Goal: Transaction & Acquisition: Purchase product/service

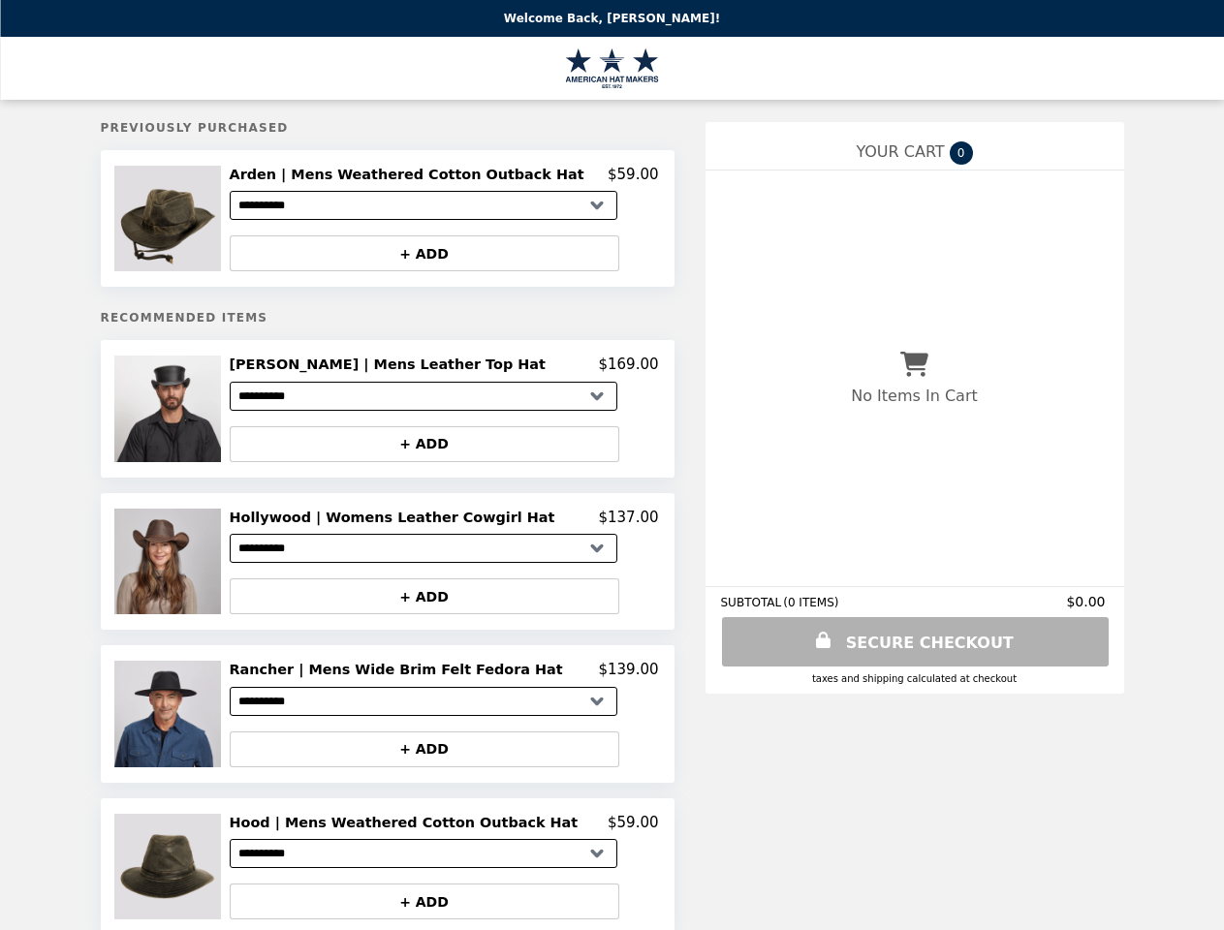
click at [196, 221] on img at bounding box center [169, 219] width 110 height 106
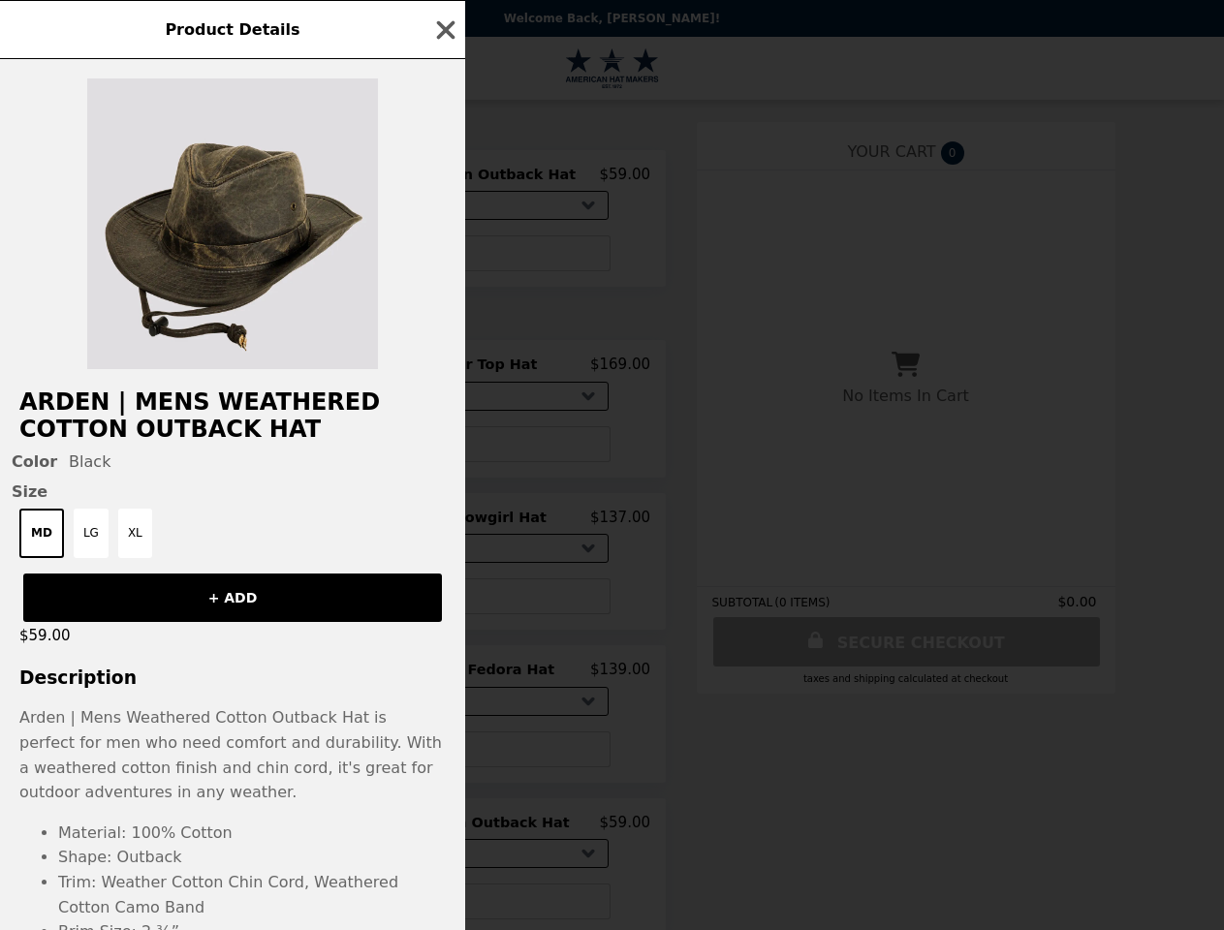
click at [444, 257] on div at bounding box center [232, 214] width 465 height 310
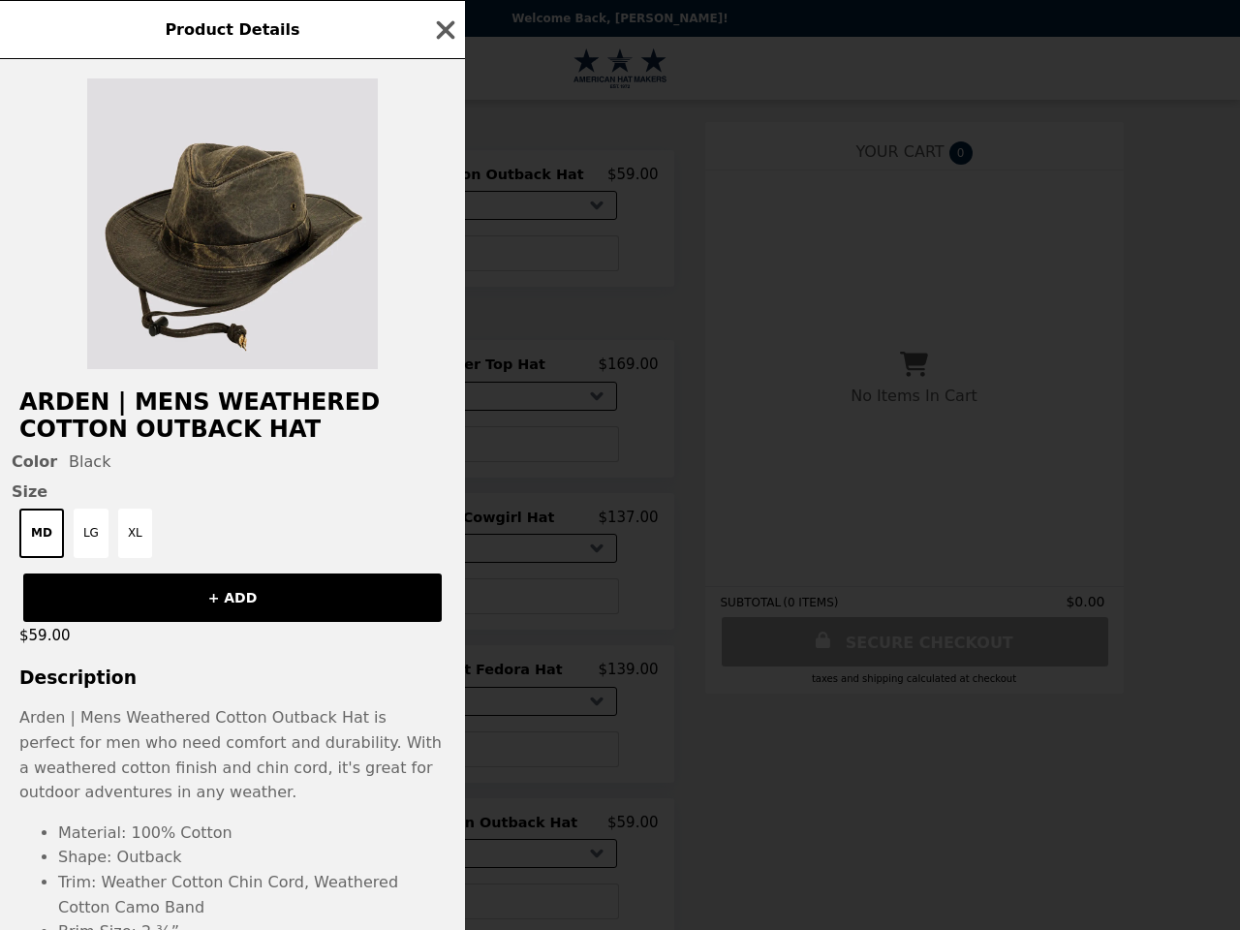
click at [196, 415] on div "Product Details Arden | Mens Weathered Cotton Outback Hat Color Black Size MD L…" at bounding box center [620, 465] width 1240 height 930
click at [444, 371] on div "Arden | Mens Weathered Cotton Outback Hat Color Black Size MD LG XL + ADD $59.0…" at bounding box center [232, 494] width 465 height 871
click at [444, 451] on button "+ ADD" at bounding box center [425, 444] width 390 height 36
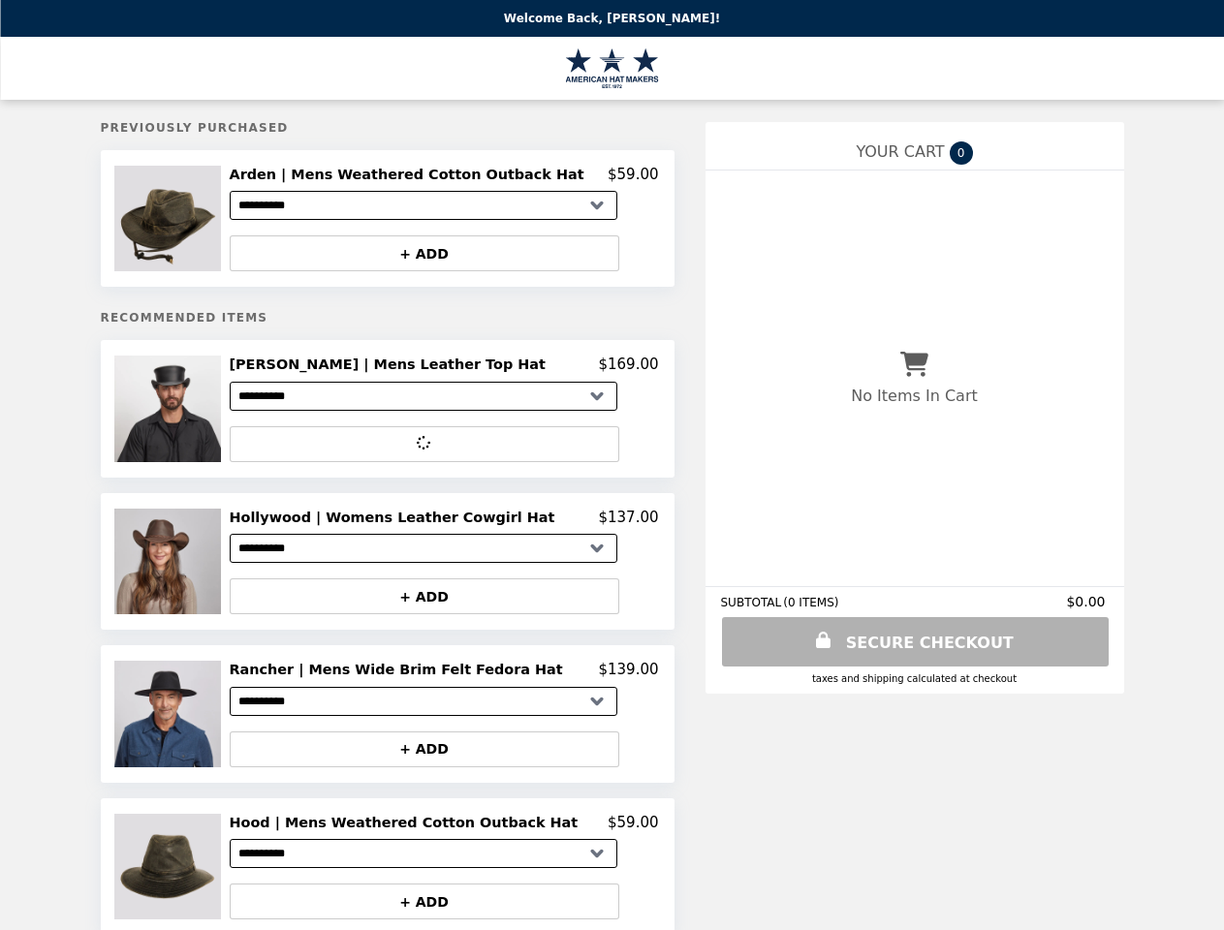
click at [196, 569] on img at bounding box center [169, 562] width 110 height 106
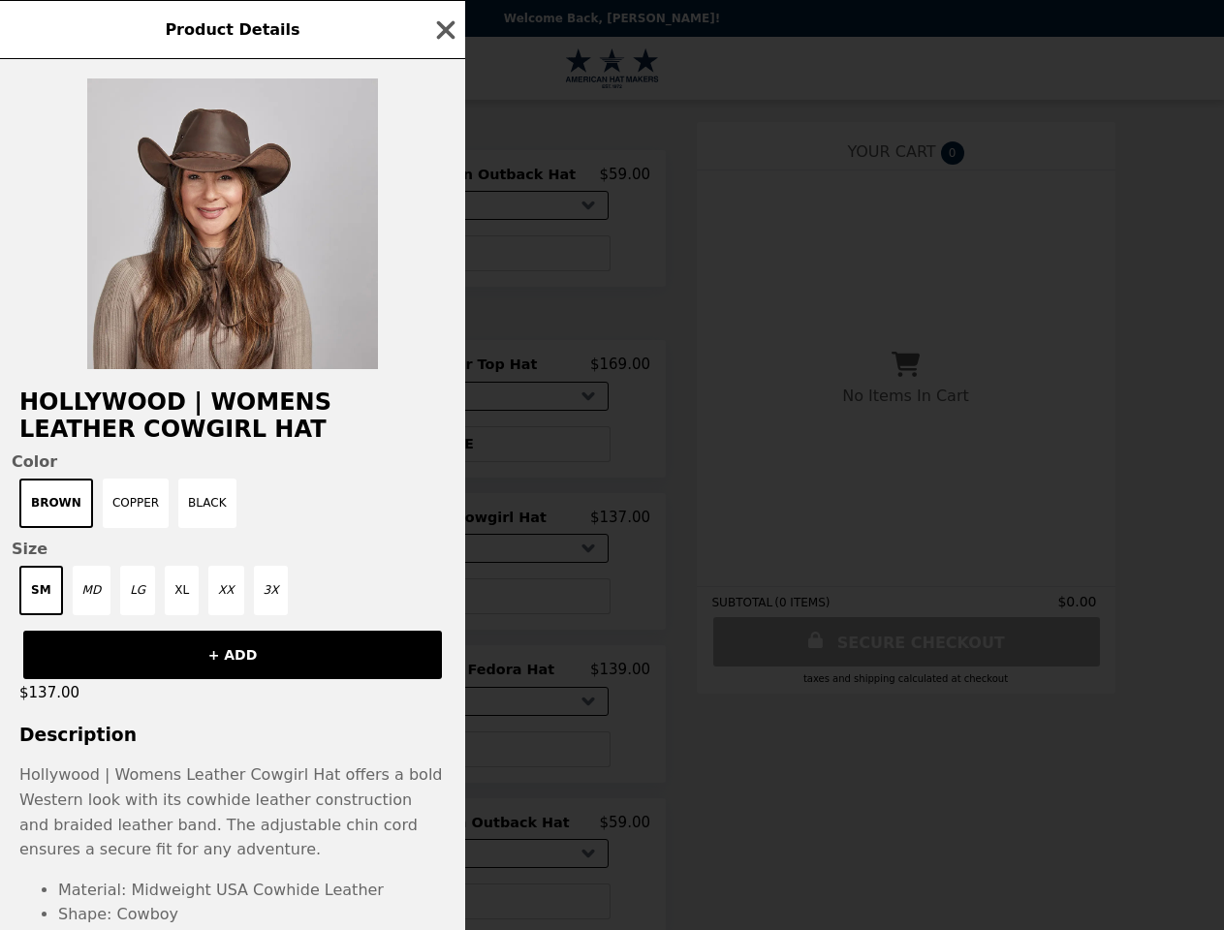
click at [444, 525] on div "Product Details Hollywood | Womens Leather Cowgirl Hat Color Brown Copper Black…" at bounding box center [612, 465] width 1224 height 930
click at [444, 605] on div "SM MD LG XL XX 3X" at bounding box center [233, 590] width 442 height 49
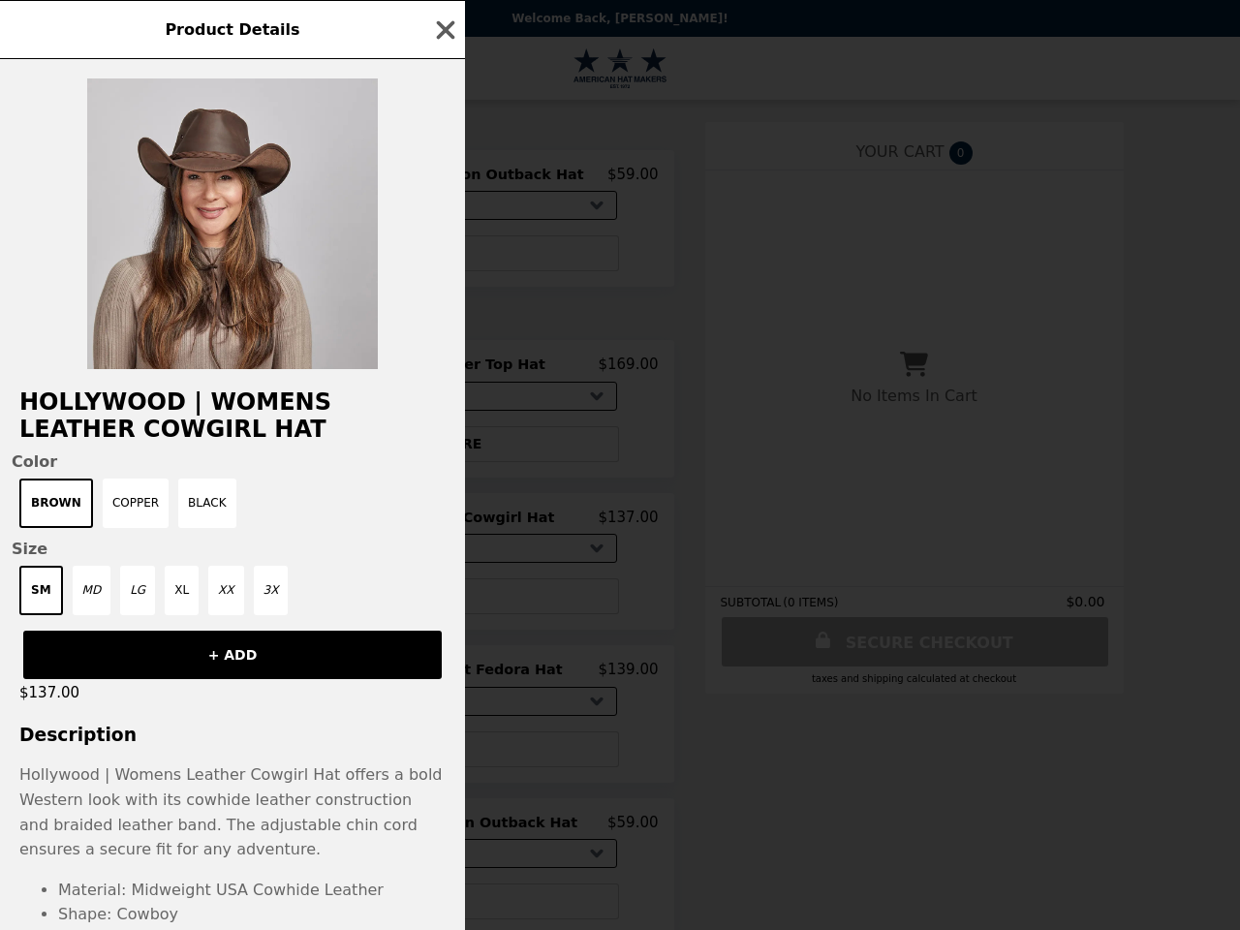
click at [196, 723] on div "Product Details Hollywood | Womens Leather Cowgirl Hat Color Brown Copper Black…" at bounding box center [620, 465] width 1240 height 930
